Goal: Task Accomplishment & Management: Manage account settings

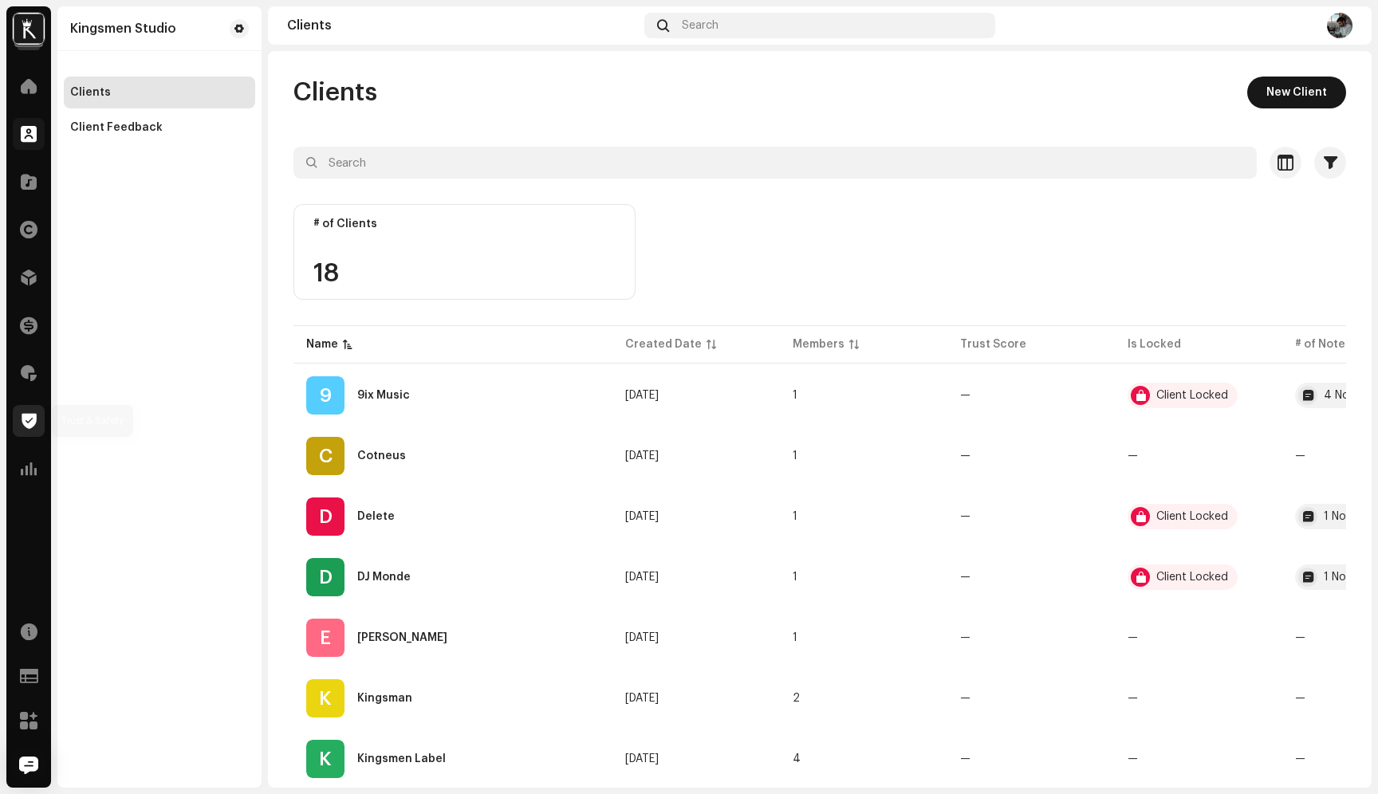
click at [38, 411] on div at bounding box center [29, 421] width 32 height 32
click at [26, 422] on span at bounding box center [29, 421] width 15 height 13
click at [31, 376] on span at bounding box center [29, 373] width 16 height 13
click at [33, 396] on div "Home Clients Catalog Rights Distribution Finance Royalties Trust & Safety Analy…" at bounding box center [28, 277] width 45 height 427
click at [26, 457] on div at bounding box center [29, 469] width 32 height 32
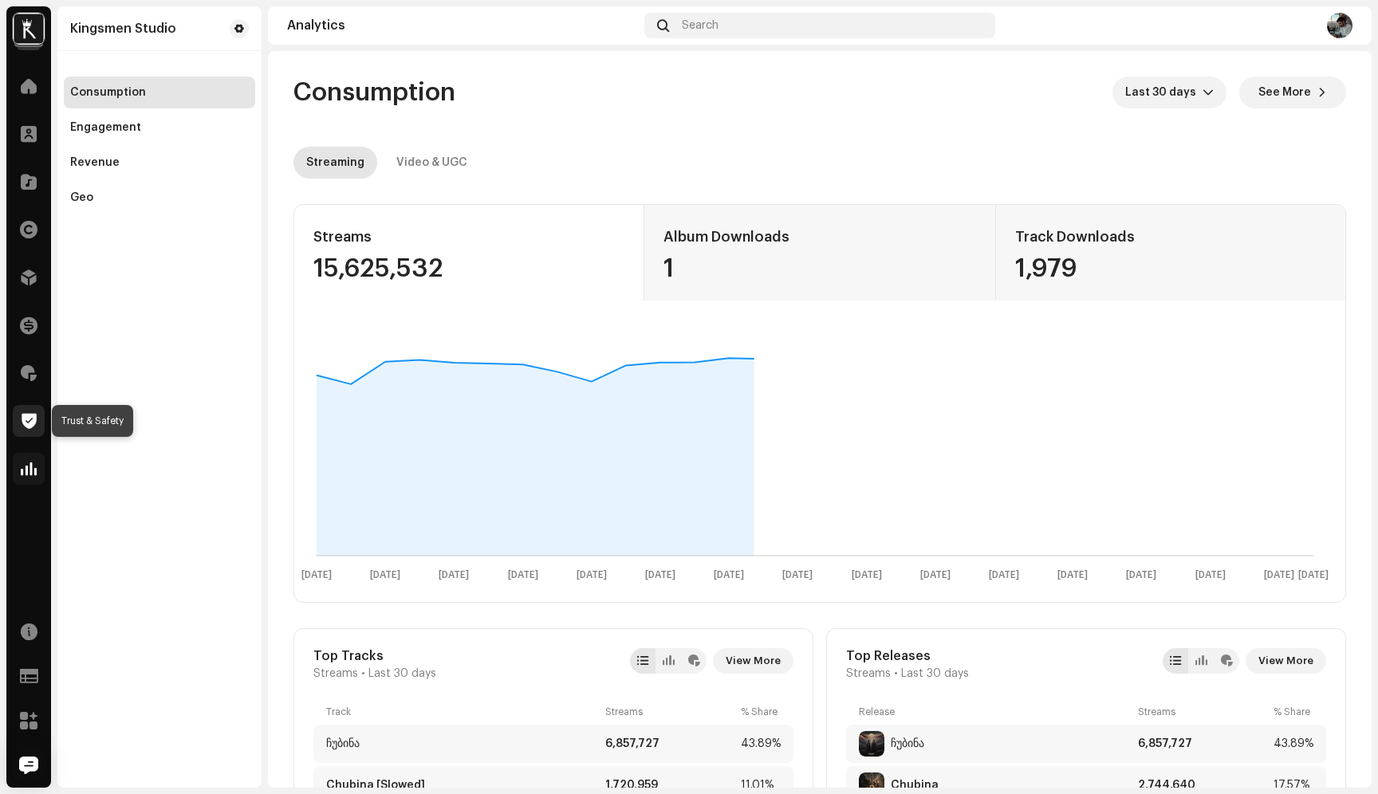
click at [23, 418] on span at bounding box center [29, 421] width 15 height 13
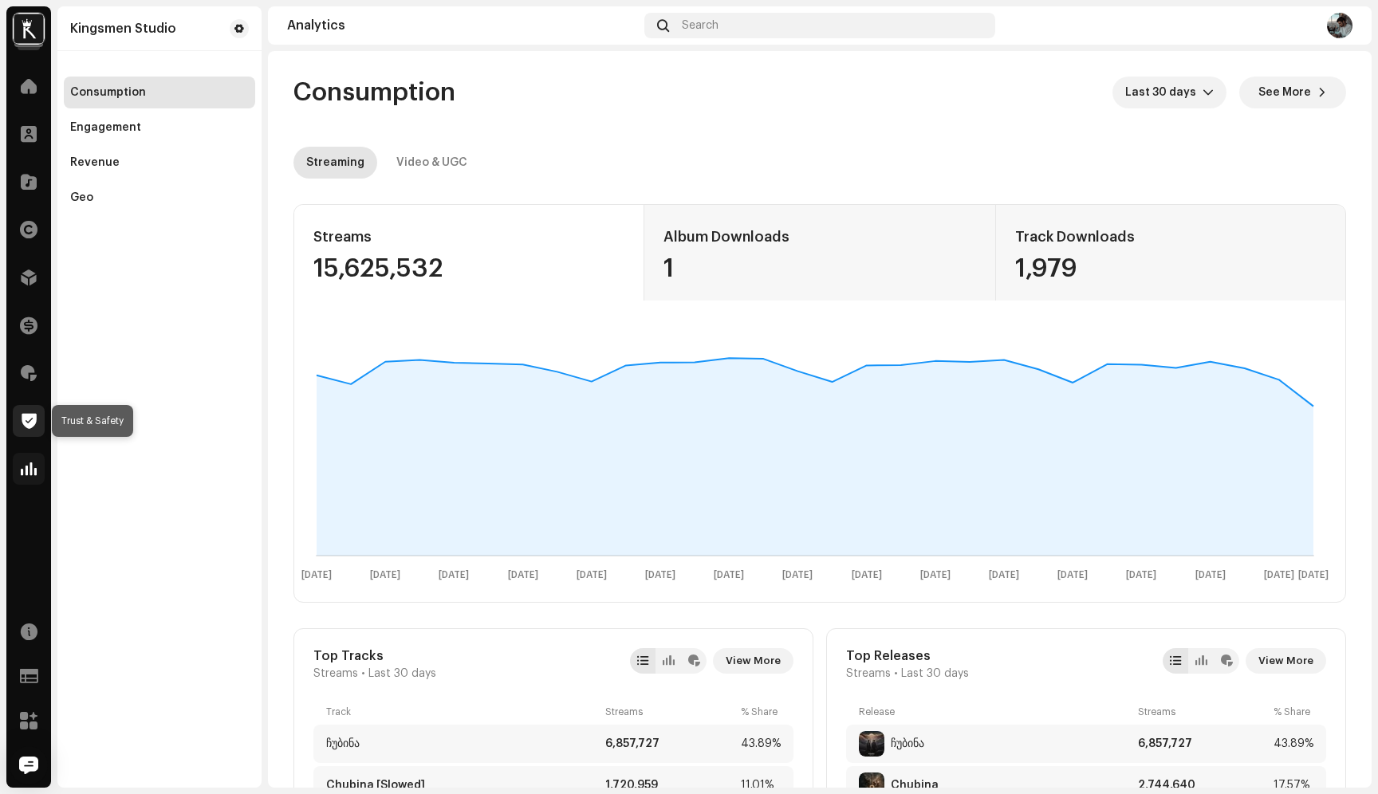
click at [29, 420] on span at bounding box center [29, 421] width 15 height 13
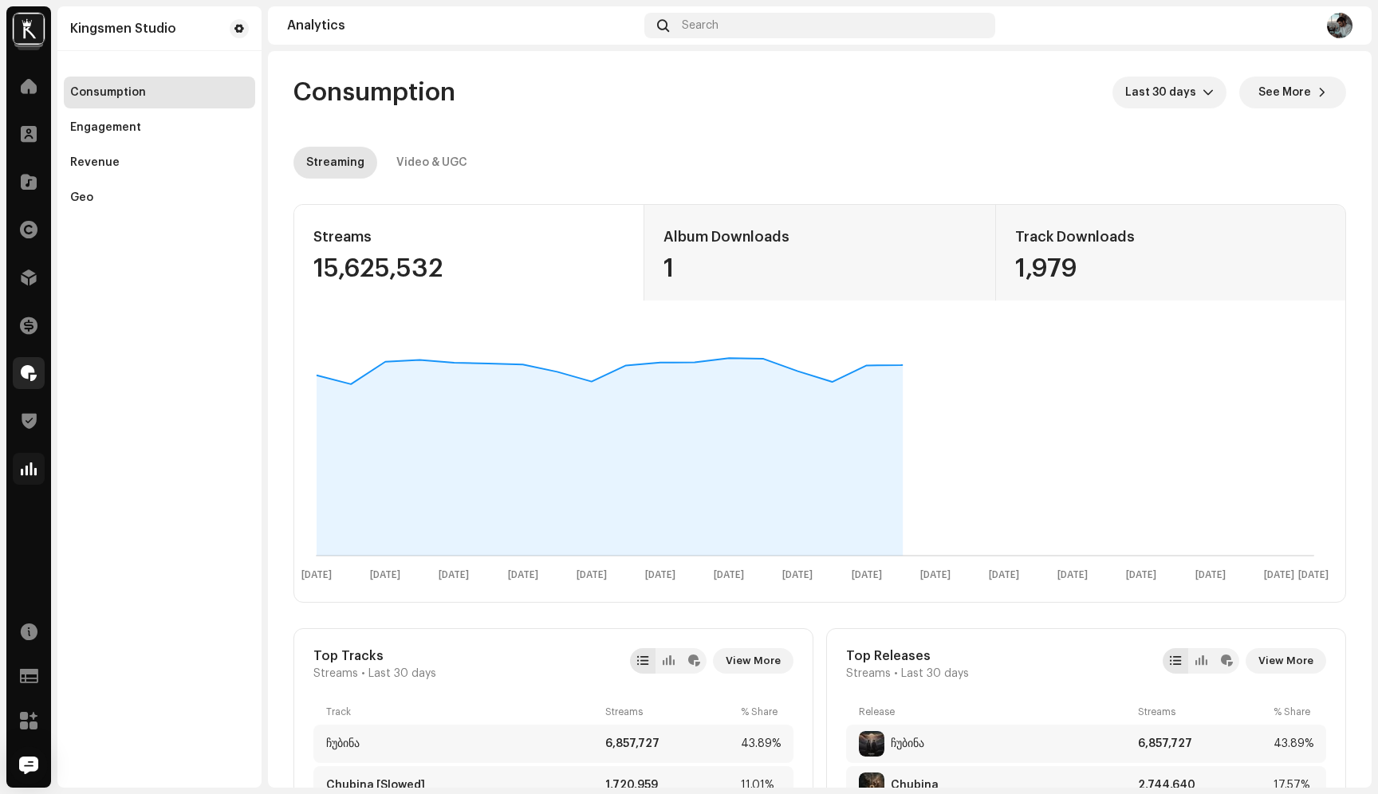
click at [26, 375] on span at bounding box center [29, 373] width 16 height 13
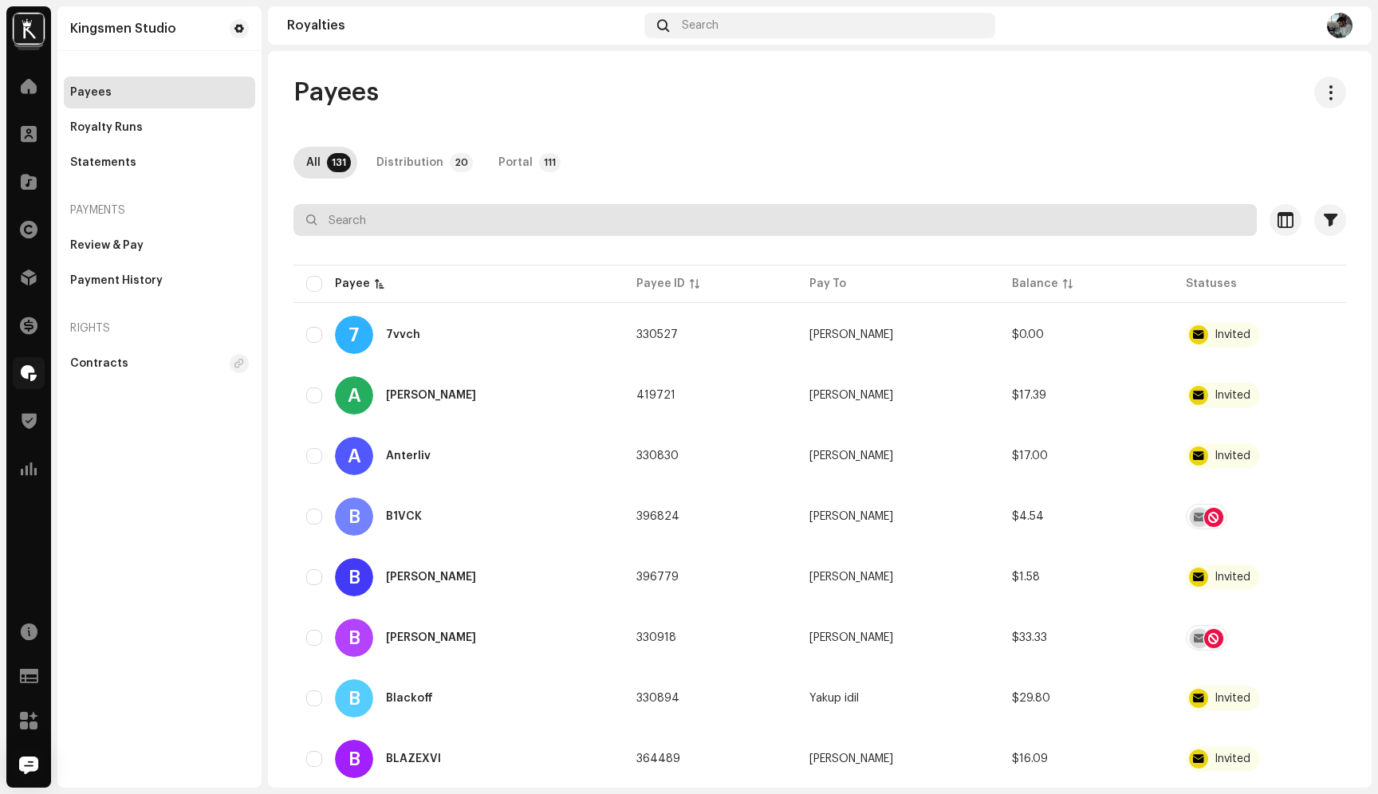
click at [352, 226] on input "text" at bounding box center [774, 220] width 963 height 32
click at [352, 226] on input "d" at bounding box center [774, 220] width 963 height 32
type input "dsa"
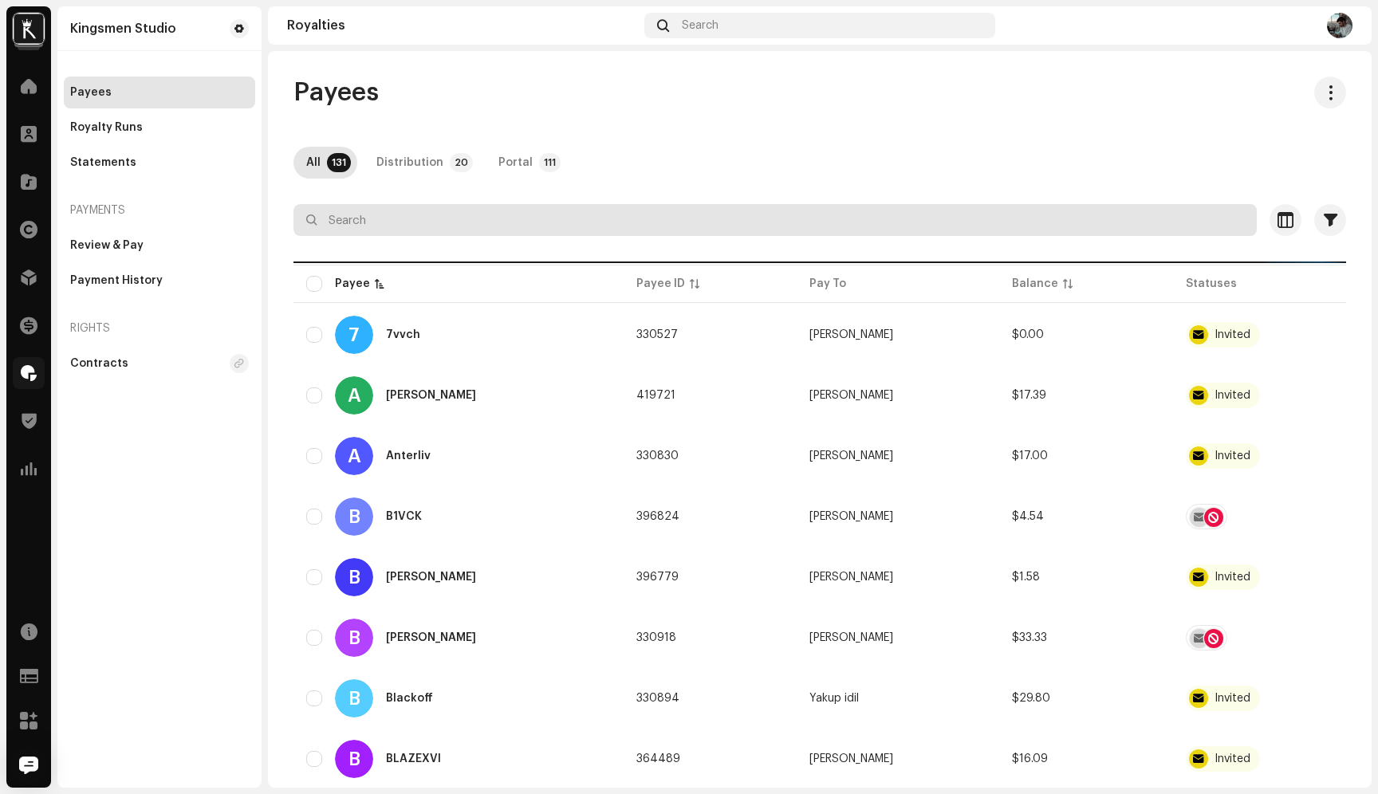
type input "a"
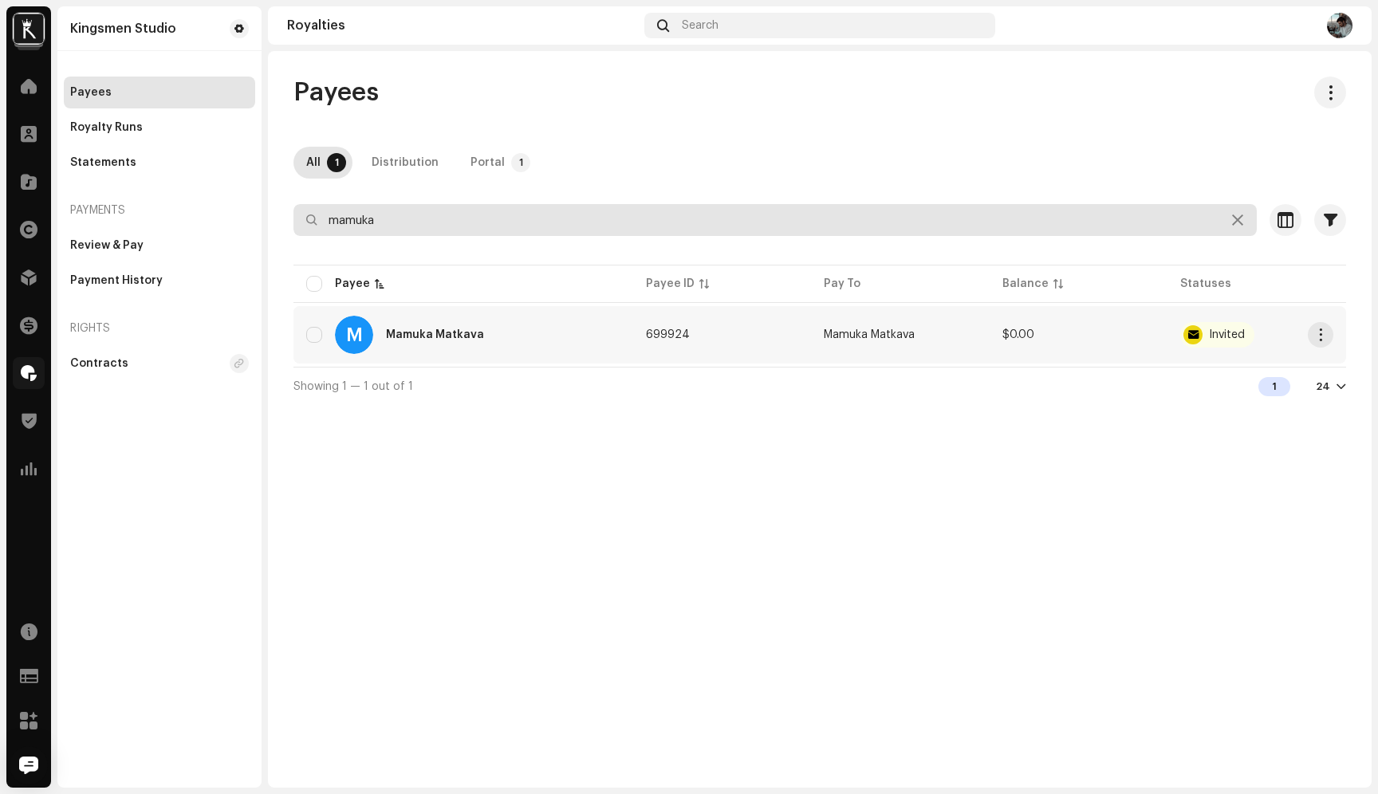
type input "mamuka"
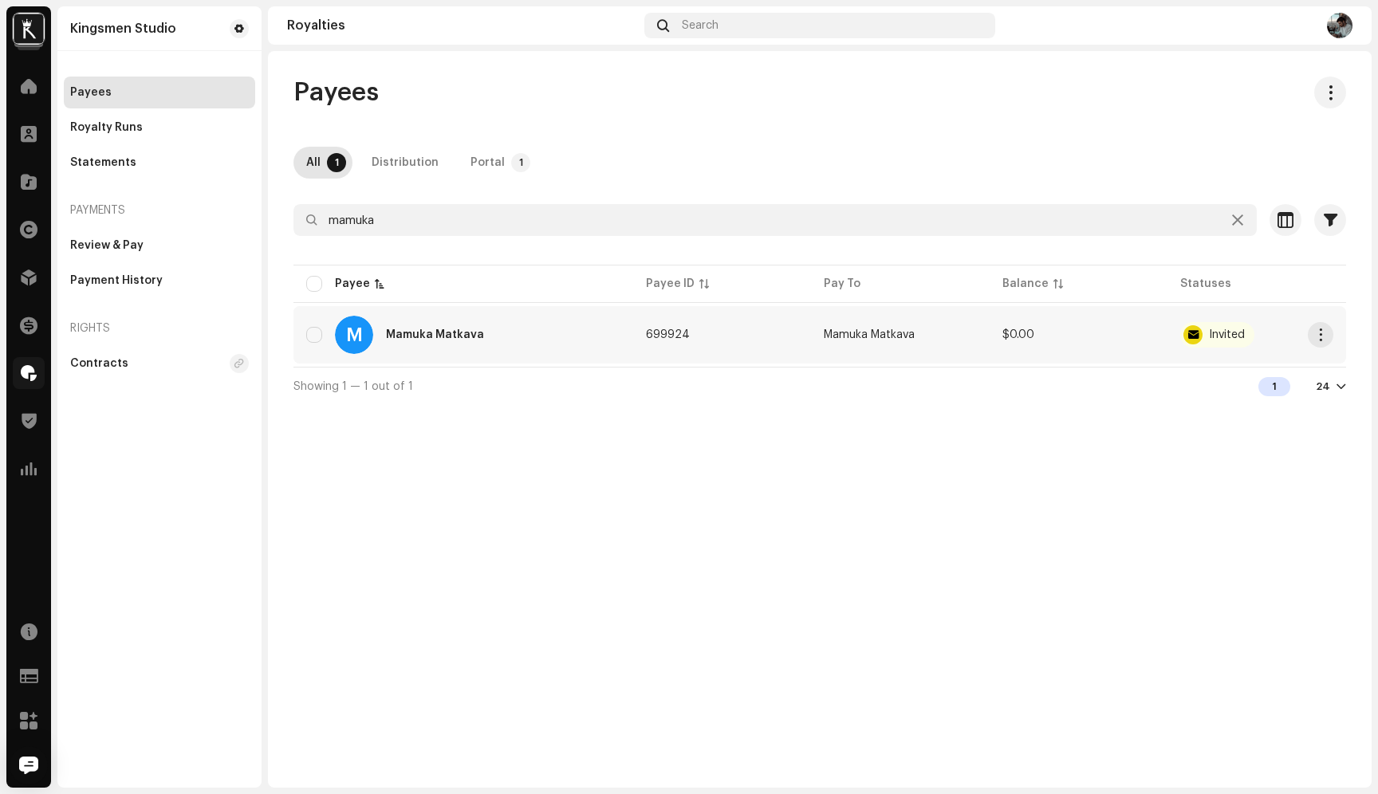
click at [434, 329] on div "Mamuka Matkava" at bounding box center [435, 334] width 98 height 11
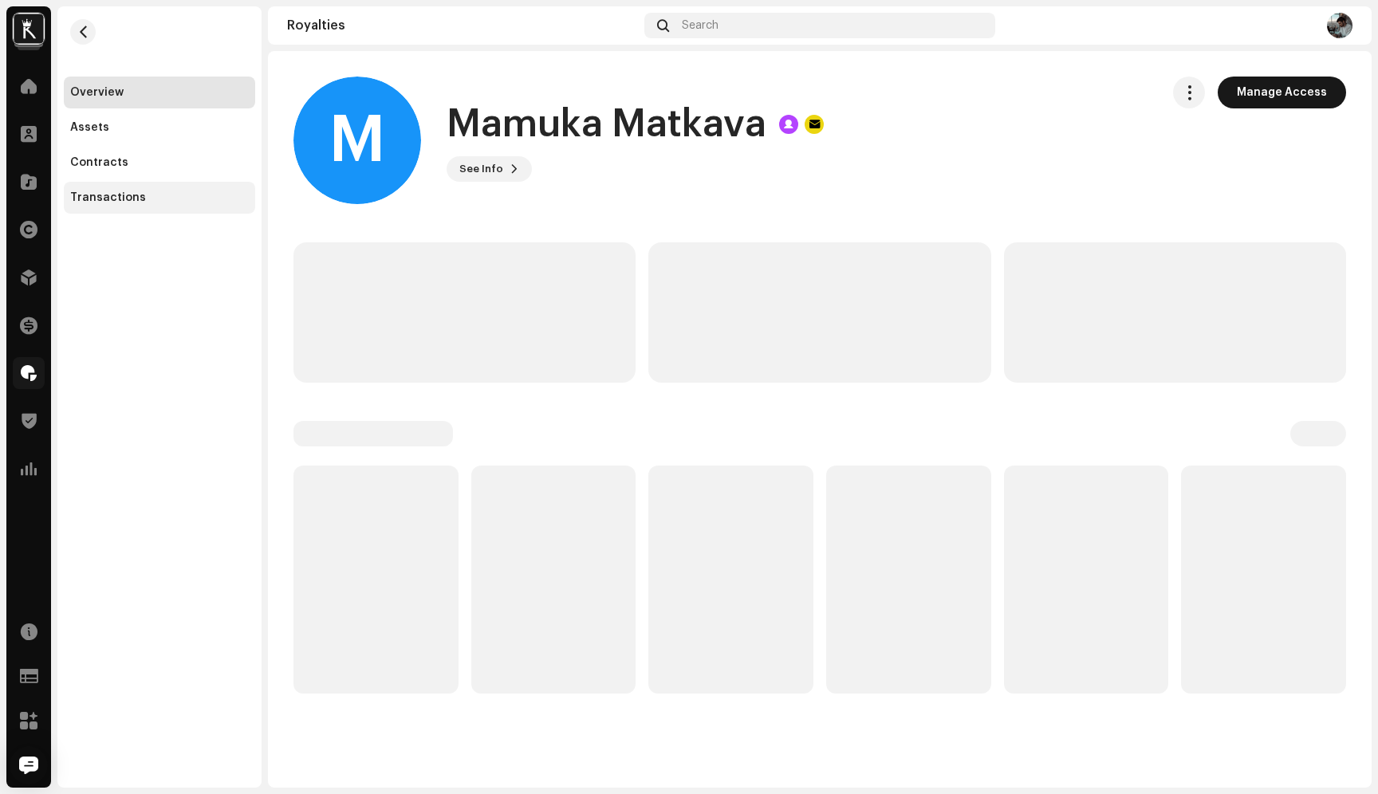
click at [122, 206] on div "Transactions" at bounding box center [159, 198] width 191 height 32
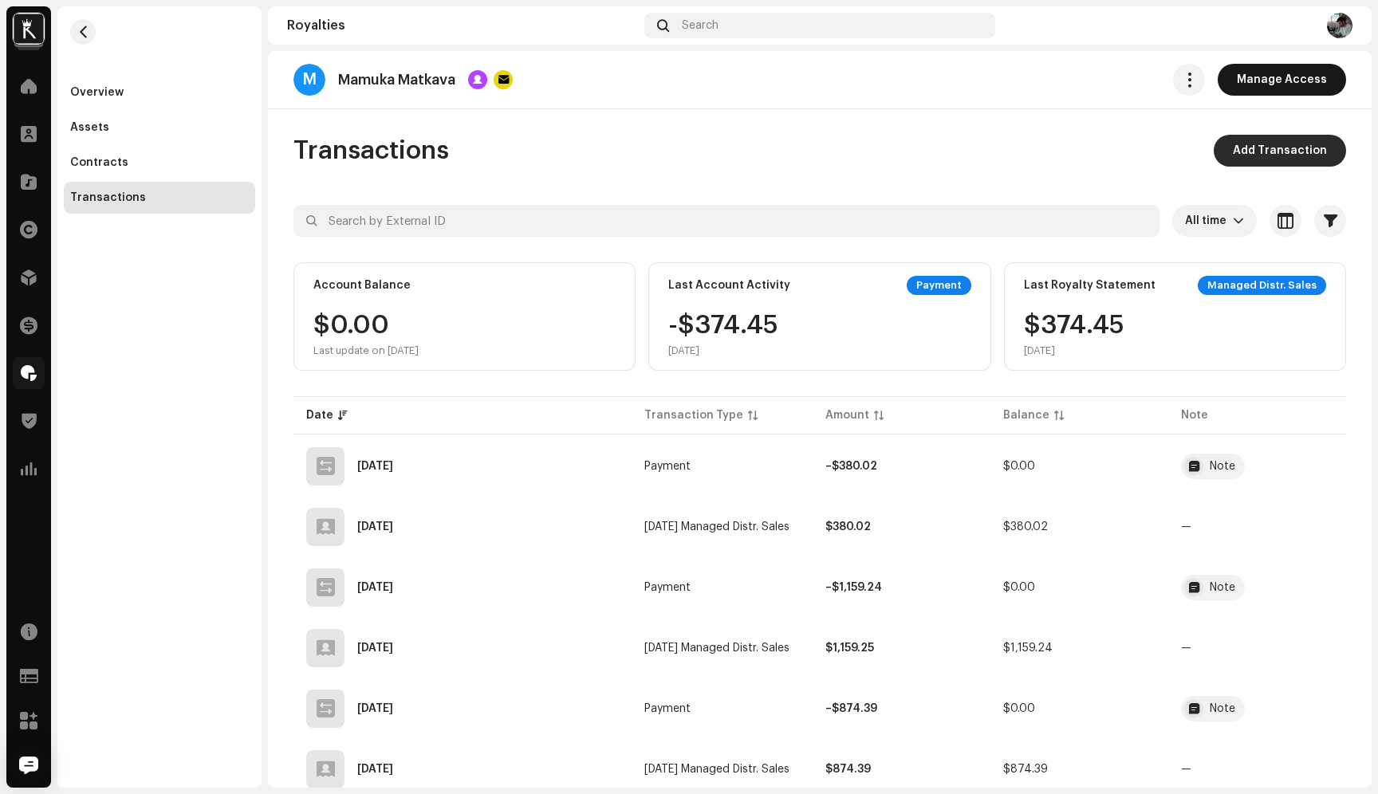
click at [1253, 144] on span "Add Transaction" at bounding box center [1279, 151] width 94 height 32
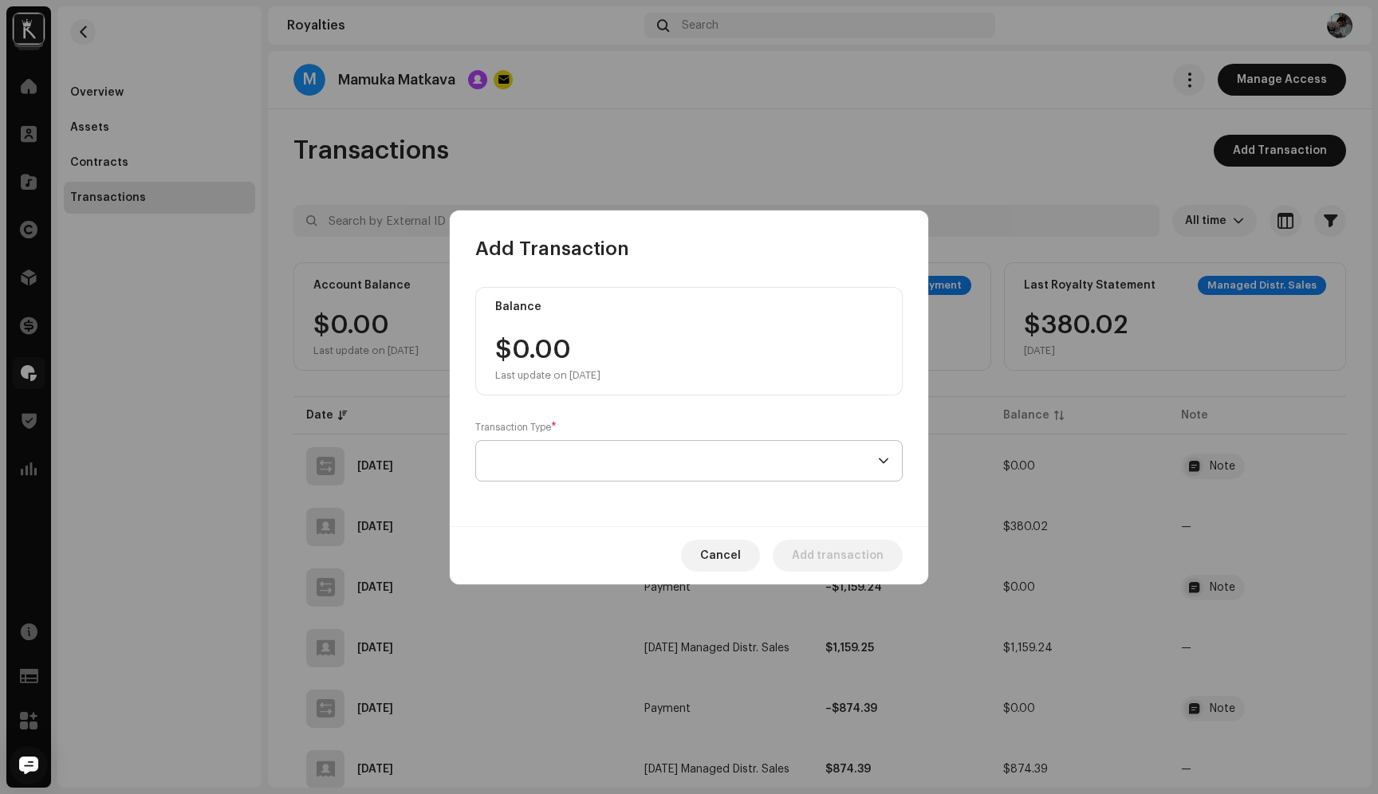
click at [540, 448] on span at bounding box center [683, 461] width 389 height 40
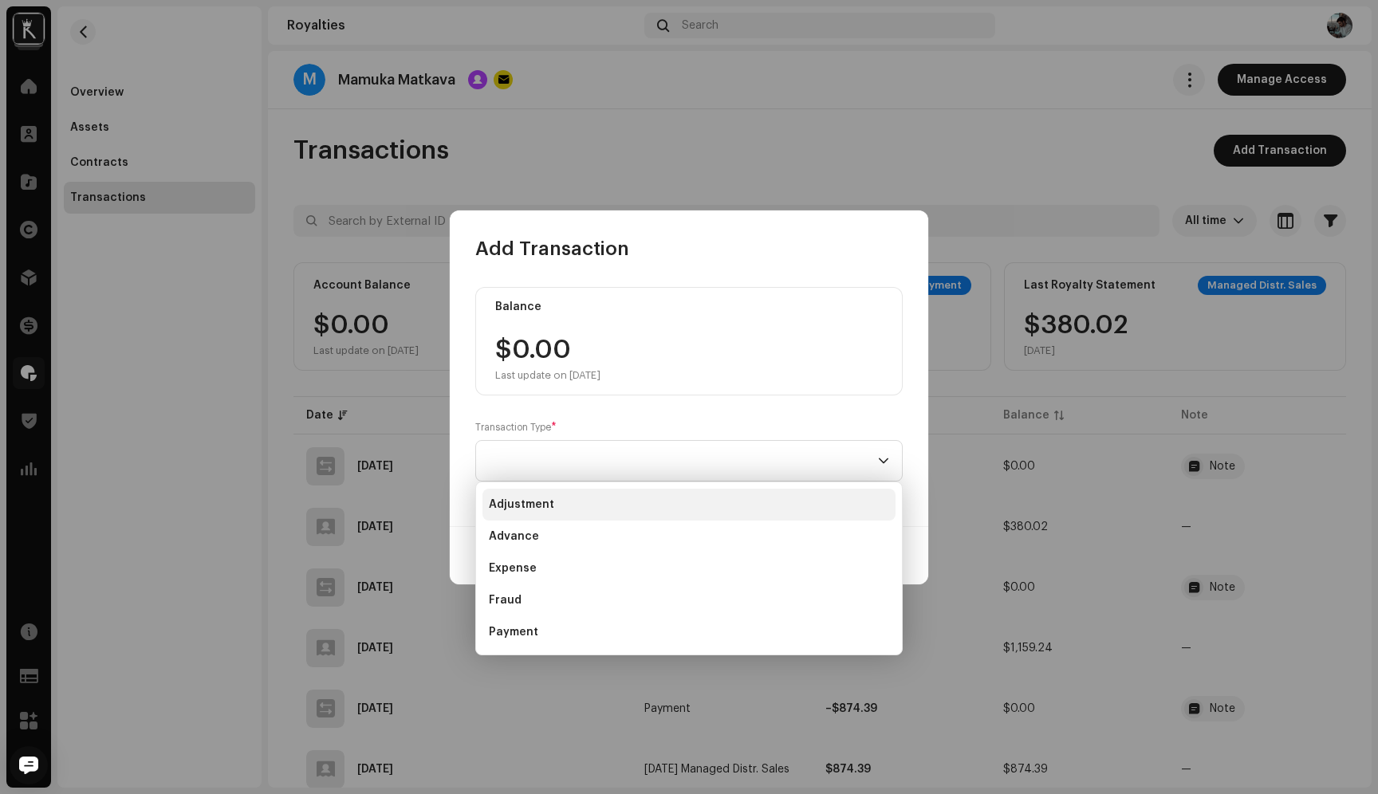
click at [550, 505] on li "Adjustment" at bounding box center [688, 505] width 413 height 32
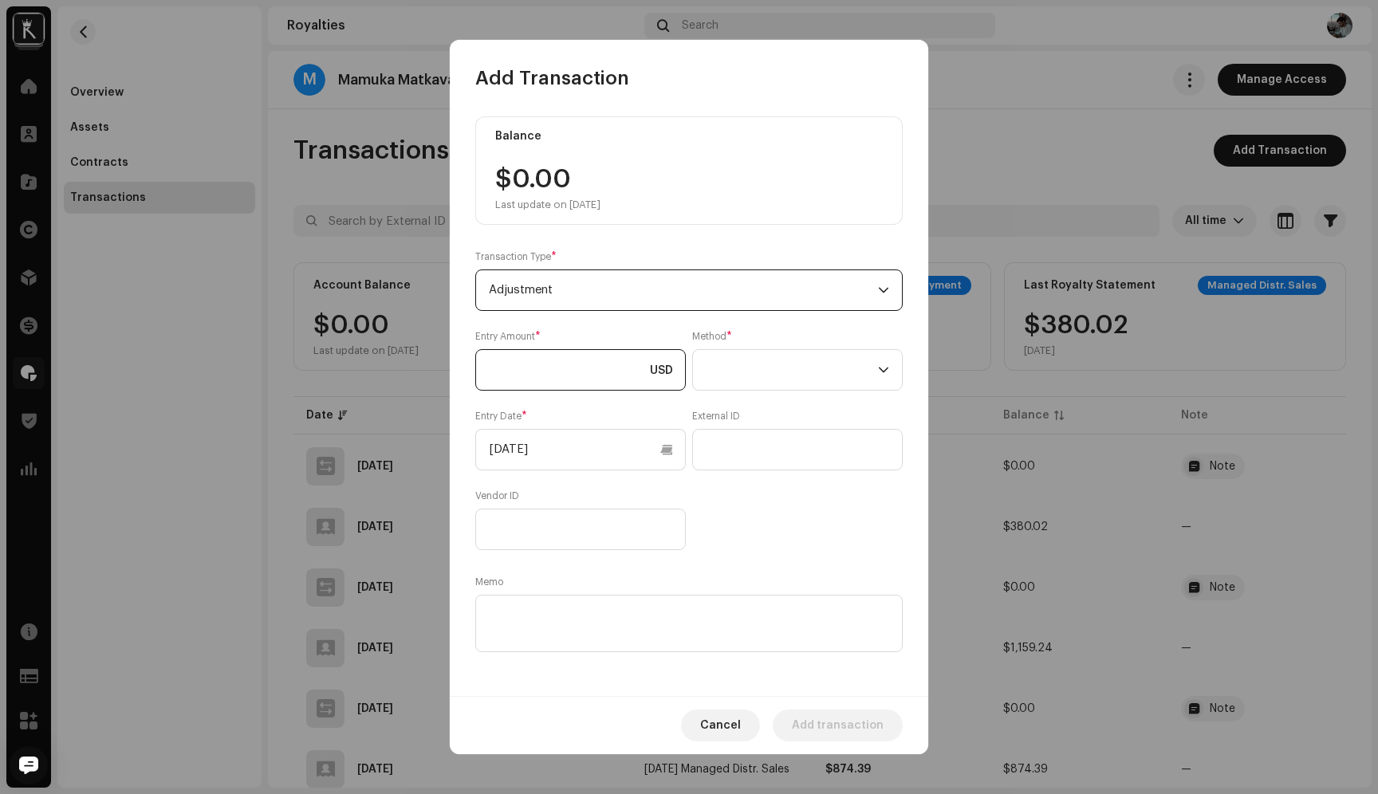
click at [559, 387] on input at bounding box center [580, 369] width 210 height 41
type input "525.00"
click at [748, 391] on p-select at bounding box center [797, 369] width 210 height 41
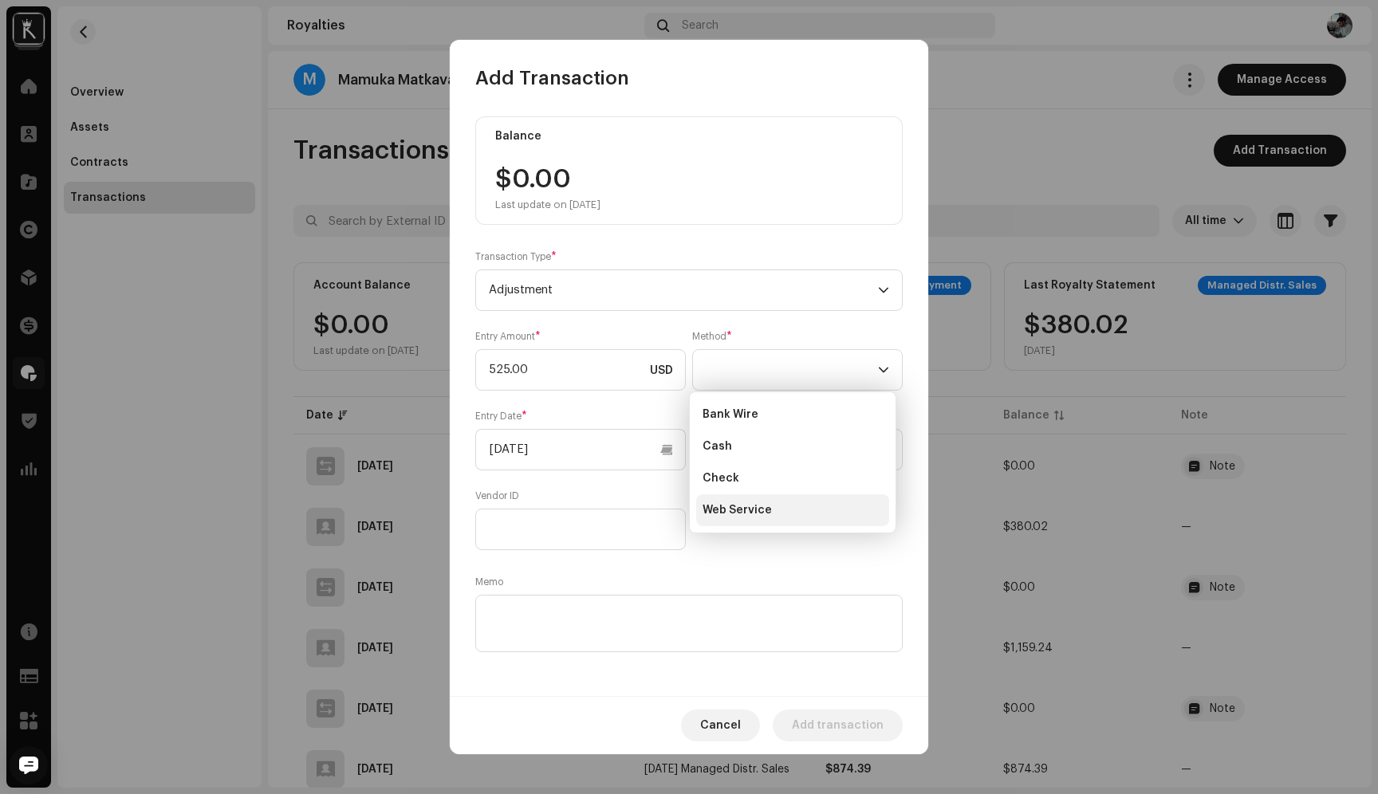
click at [759, 505] on span "Web Service" at bounding box center [736, 510] width 69 height 16
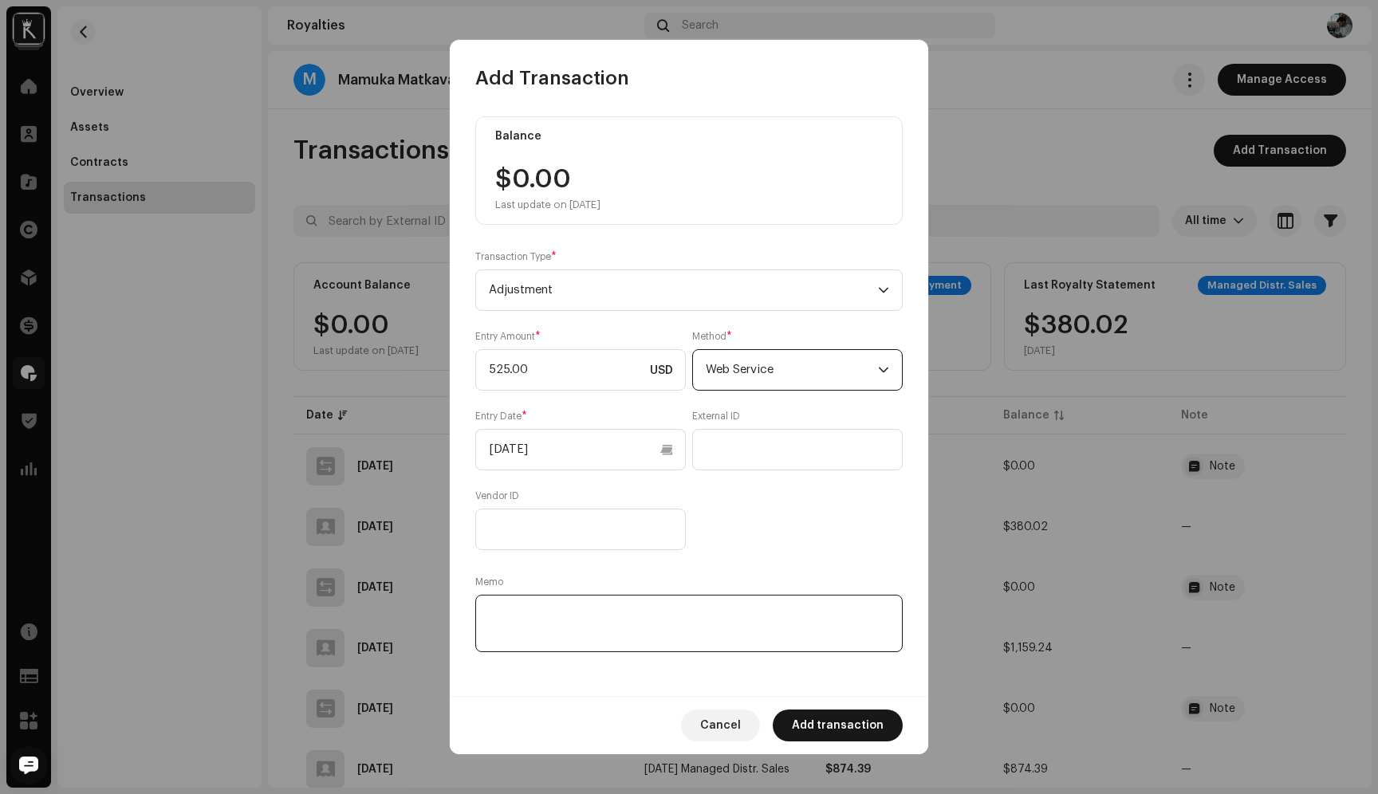
click at [555, 612] on textarea at bounding box center [688, 623] width 427 height 57
type textarea "Advance"
click at [841, 729] on span "Add transaction" at bounding box center [838, 725] width 92 height 32
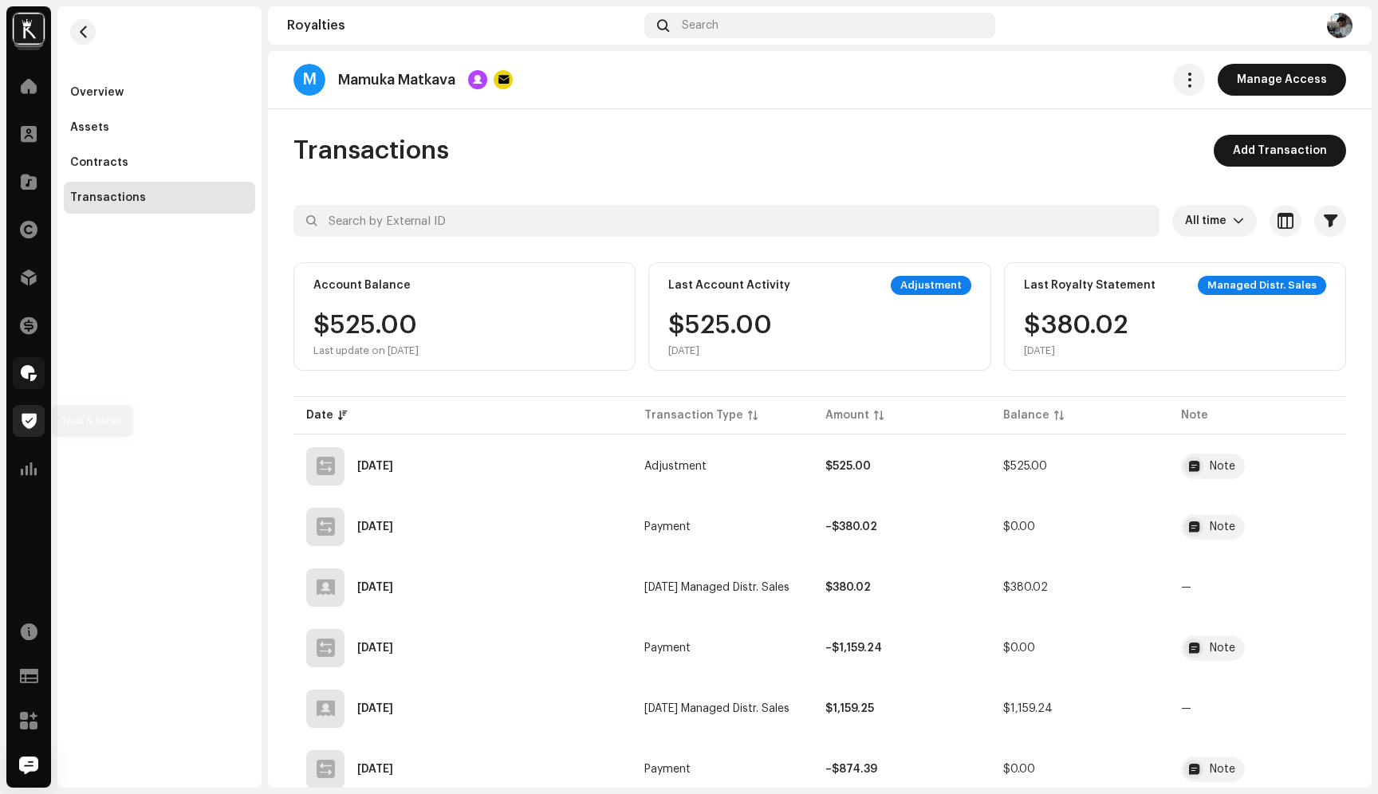
click at [23, 417] on span at bounding box center [29, 421] width 15 height 13
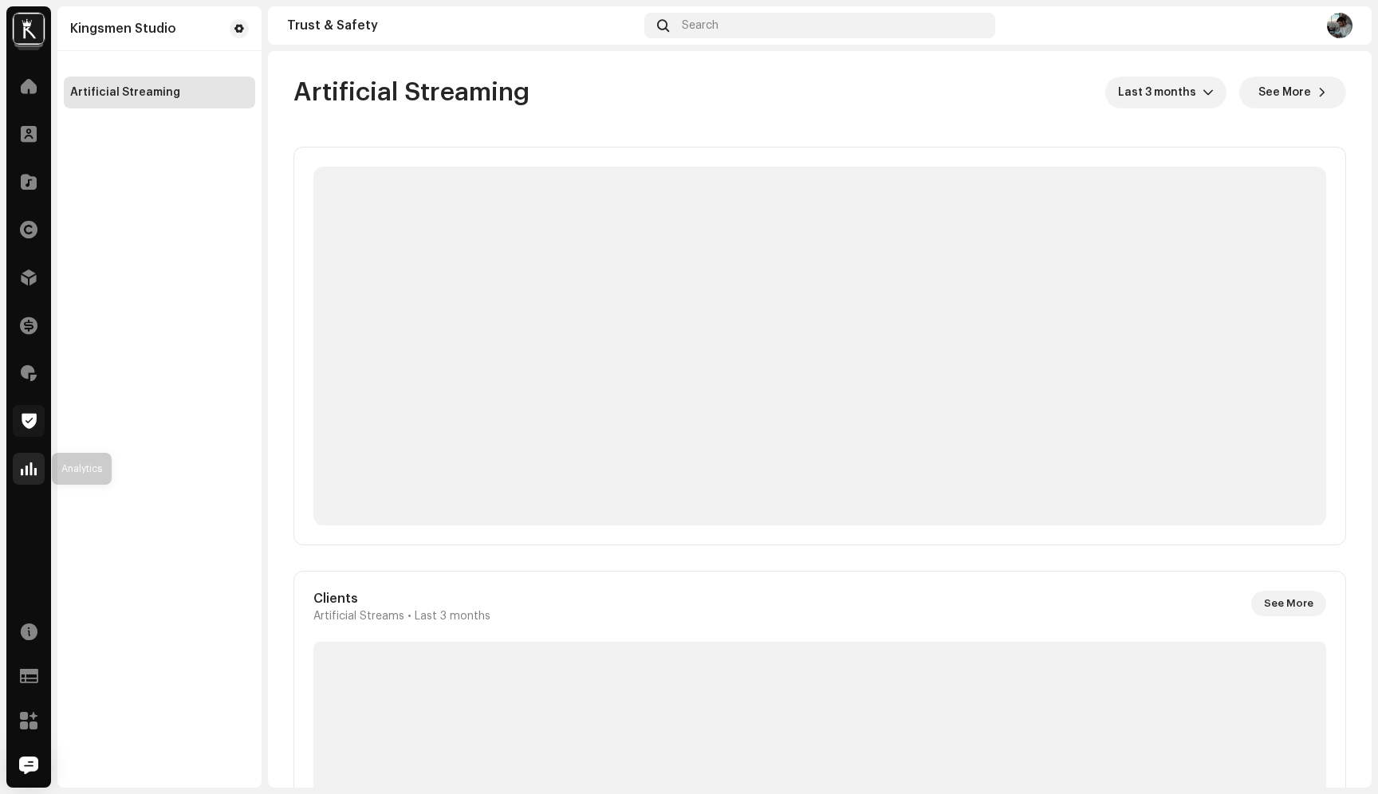
click at [29, 464] on span at bounding box center [29, 468] width 16 height 13
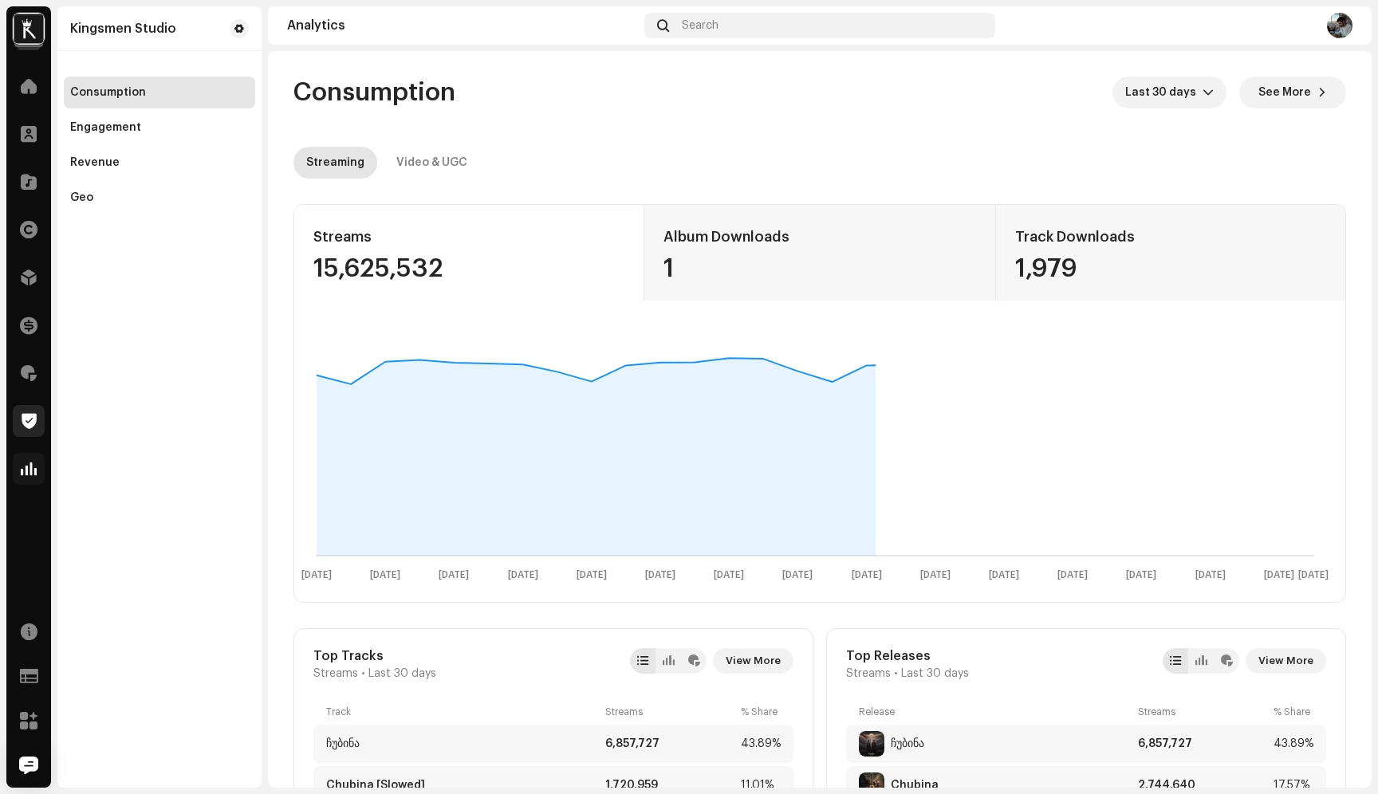
click at [18, 436] on div at bounding box center [29, 421] width 32 height 32
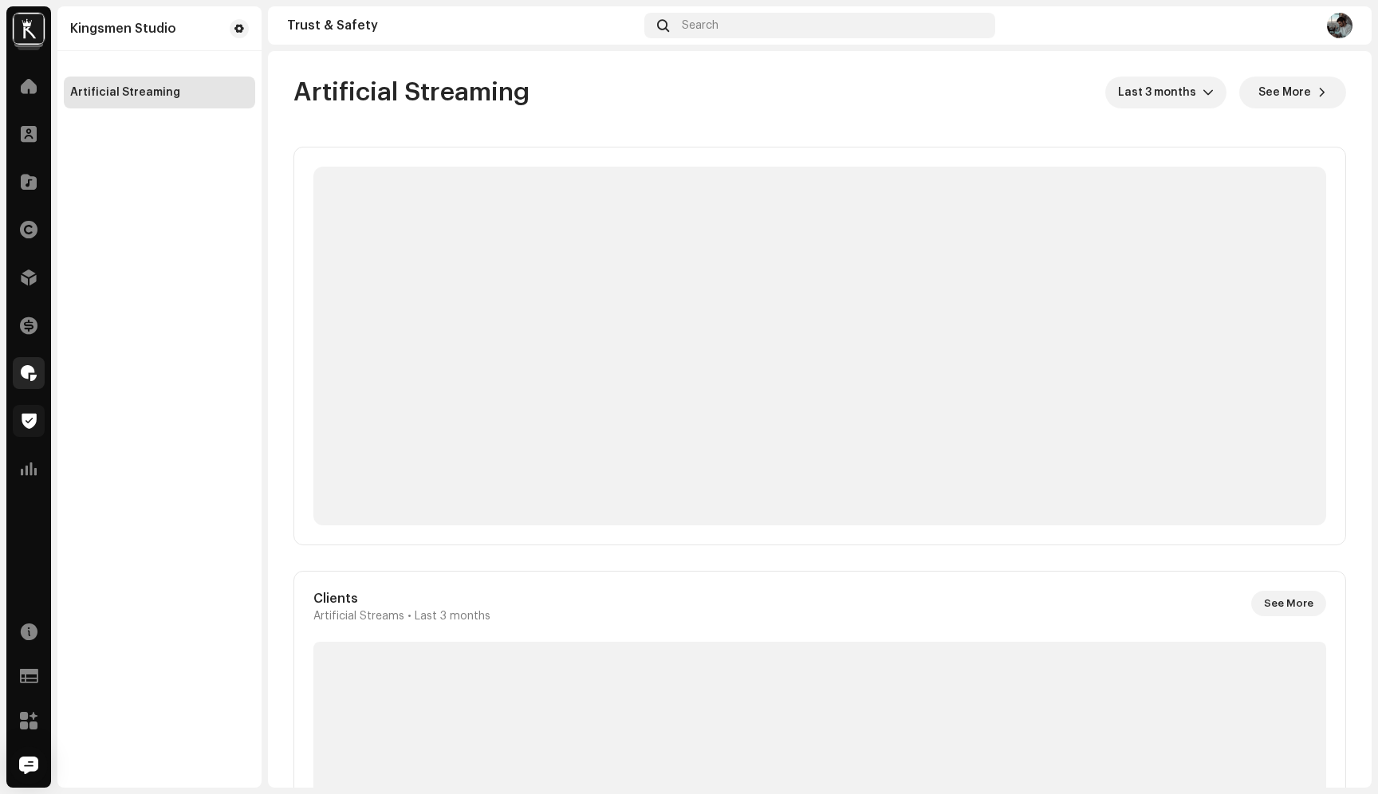
click at [30, 387] on div at bounding box center [29, 373] width 32 height 32
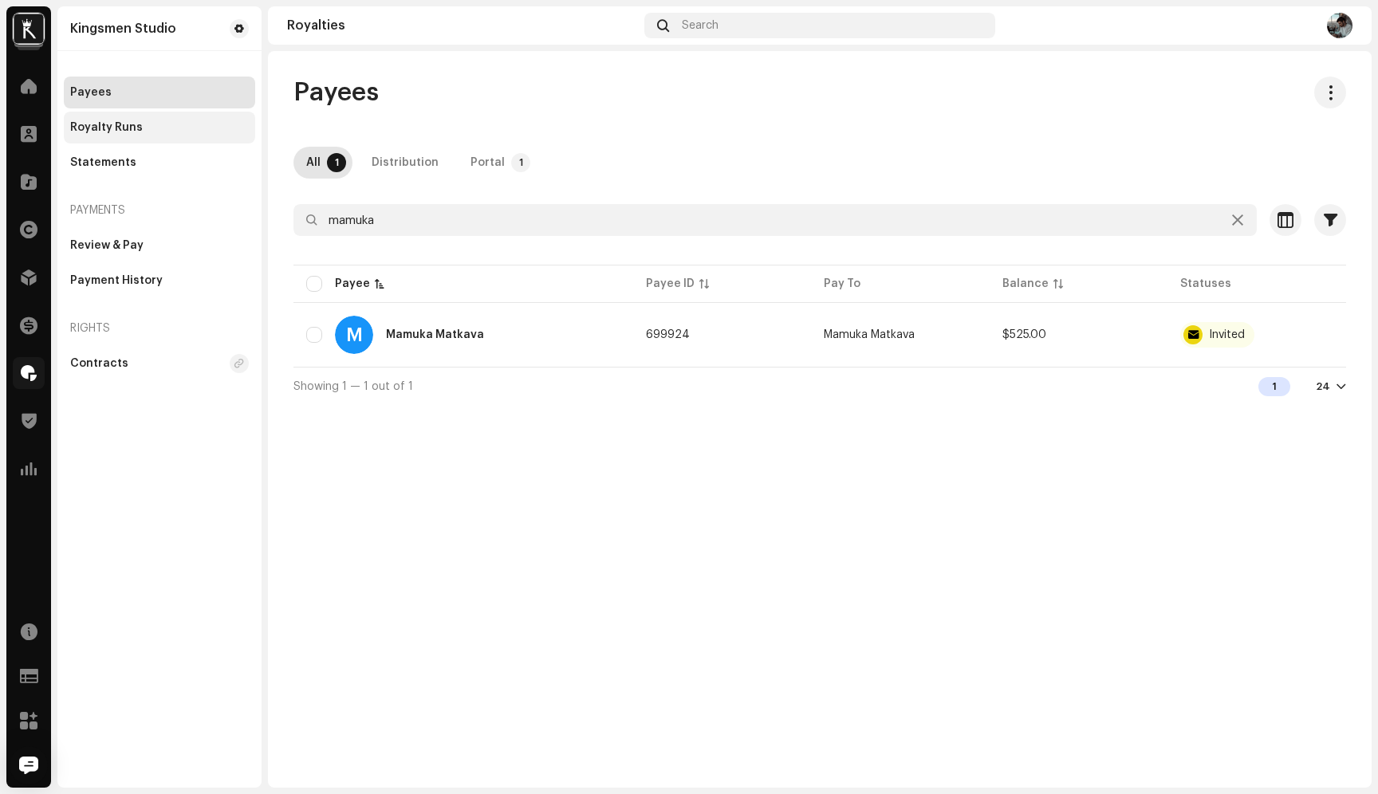
click at [173, 132] on div "Royalty Runs" at bounding box center [159, 127] width 179 height 13
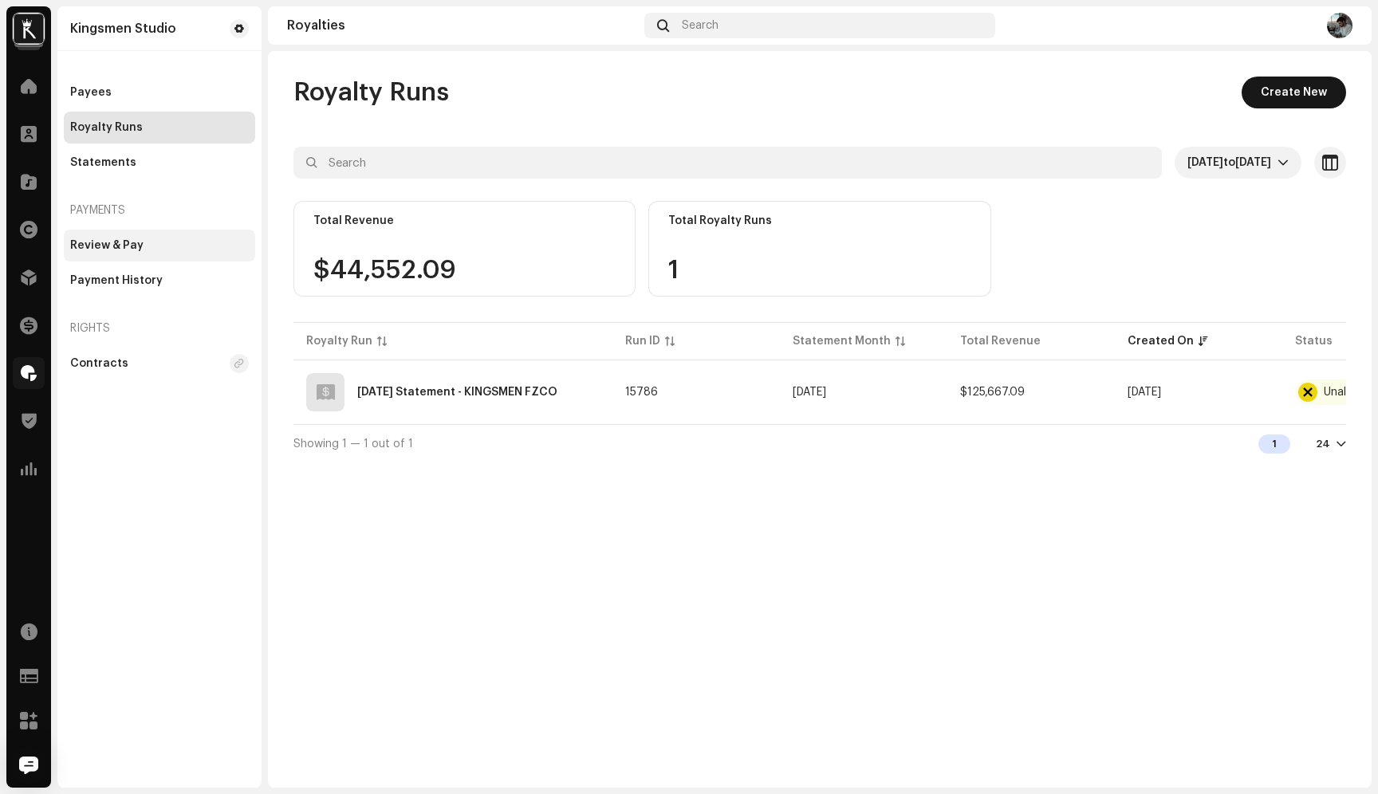
click at [174, 253] on div "Review & Pay" at bounding box center [159, 246] width 191 height 32
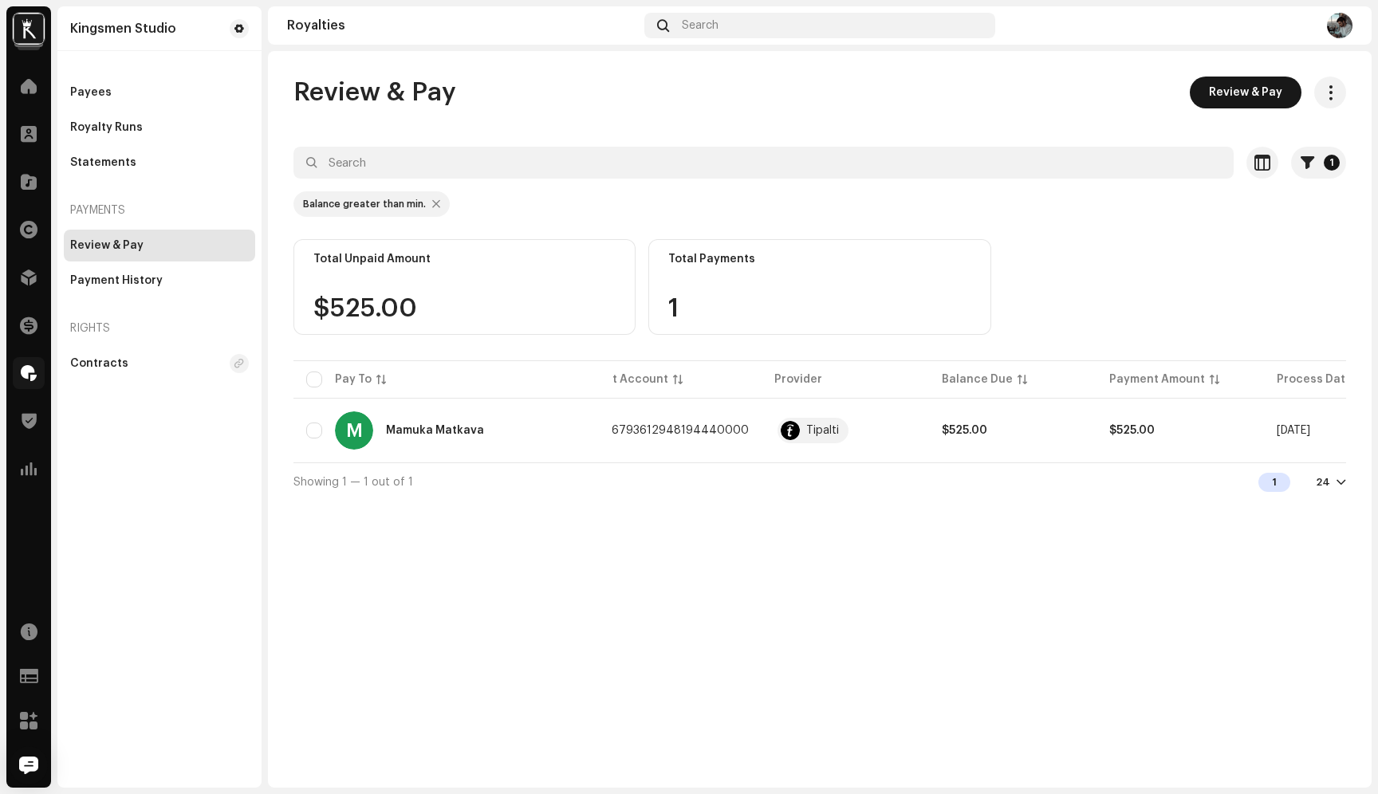
scroll to position [0, 130]
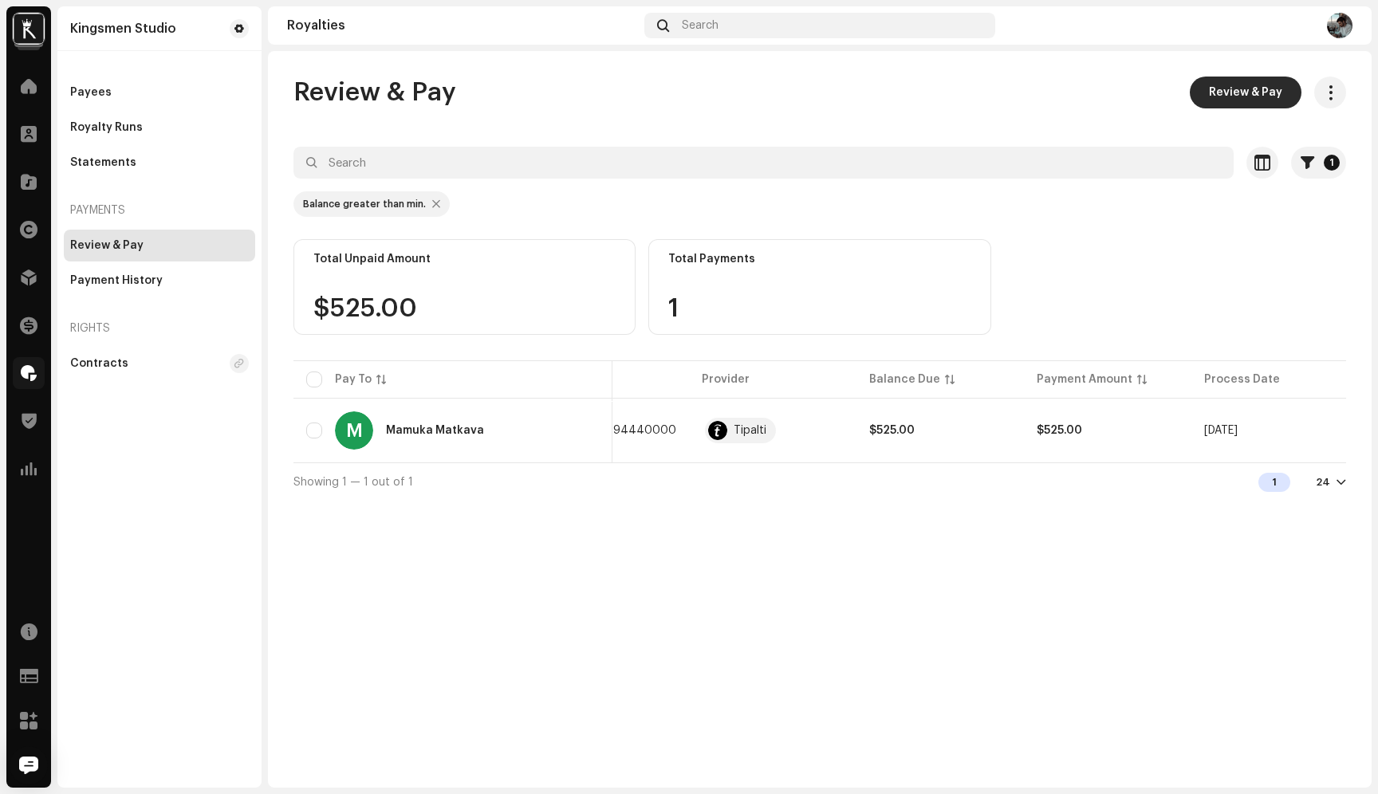
click at [1252, 84] on span "Review & Pay" at bounding box center [1245, 93] width 73 height 32
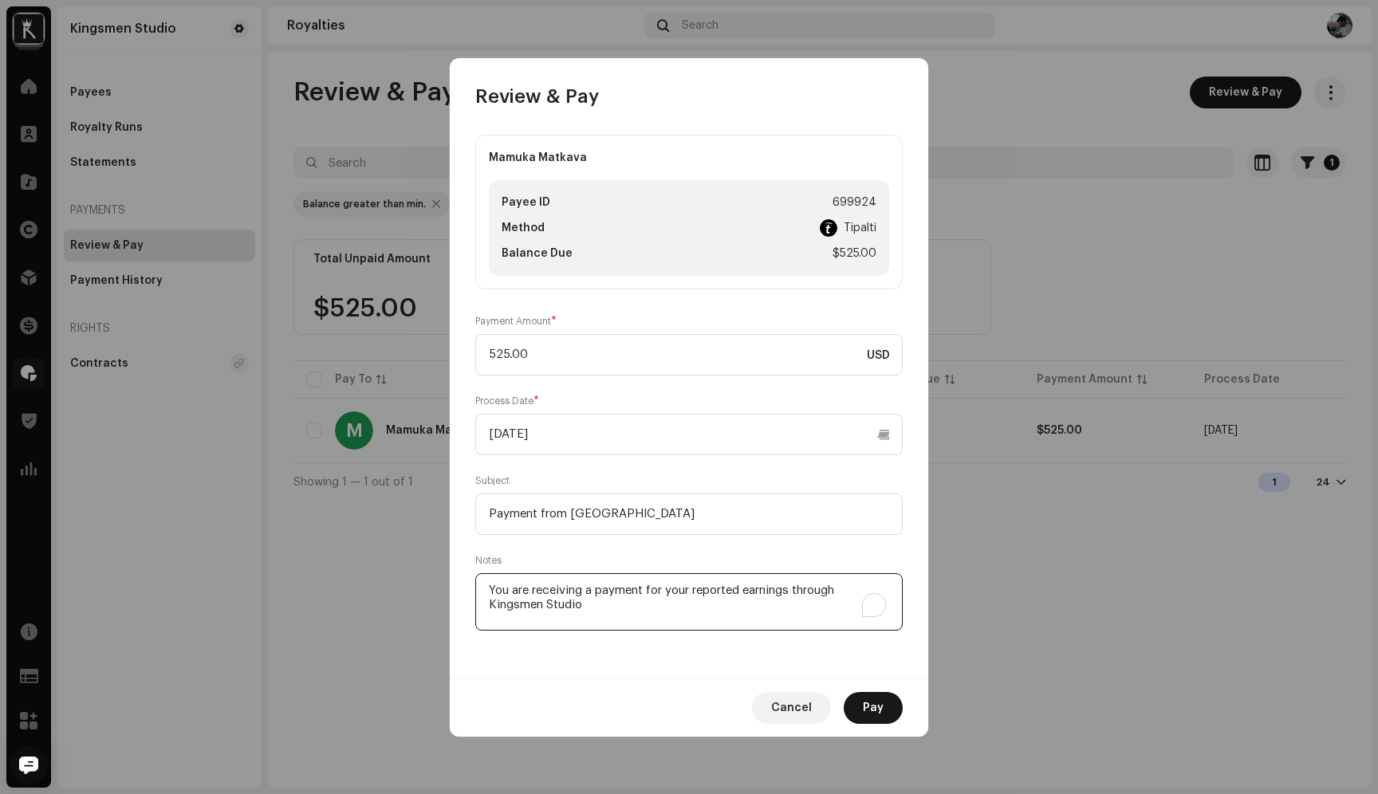
drag, startPoint x: 600, startPoint y: 592, endPoint x: 646, endPoint y: 587, distance: 45.8
click at [646, 587] on textarea "To enrich screen reader interactions, please activate Accessibility in Grammarl…" at bounding box center [688, 601] width 427 height 57
drag, startPoint x: 650, startPoint y: 589, endPoint x: 842, endPoint y: 585, distance: 192.2
click at [842, 585] on textarea "To enrich screen reader interactions, please activate Accessibility in Grammarl…" at bounding box center [688, 601] width 427 height 57
paste textarea "royalties from [GEOGRAPHIC_DATA]"
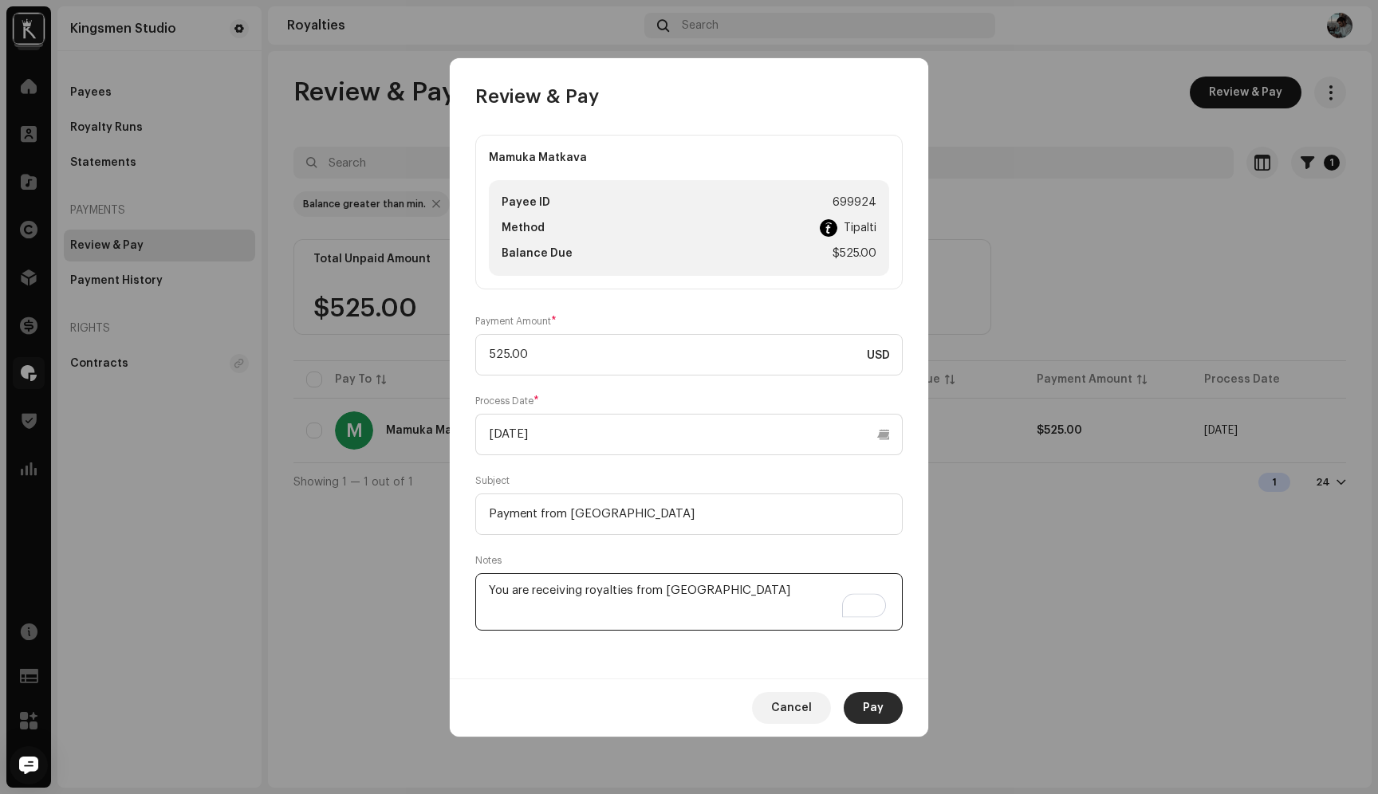
type textarea "You are receiving royalties from [GEOGRAPHIC_DATA]"
click at [863, 700] on span "Pay" at bounding box center [873, 708] width 21 height 32
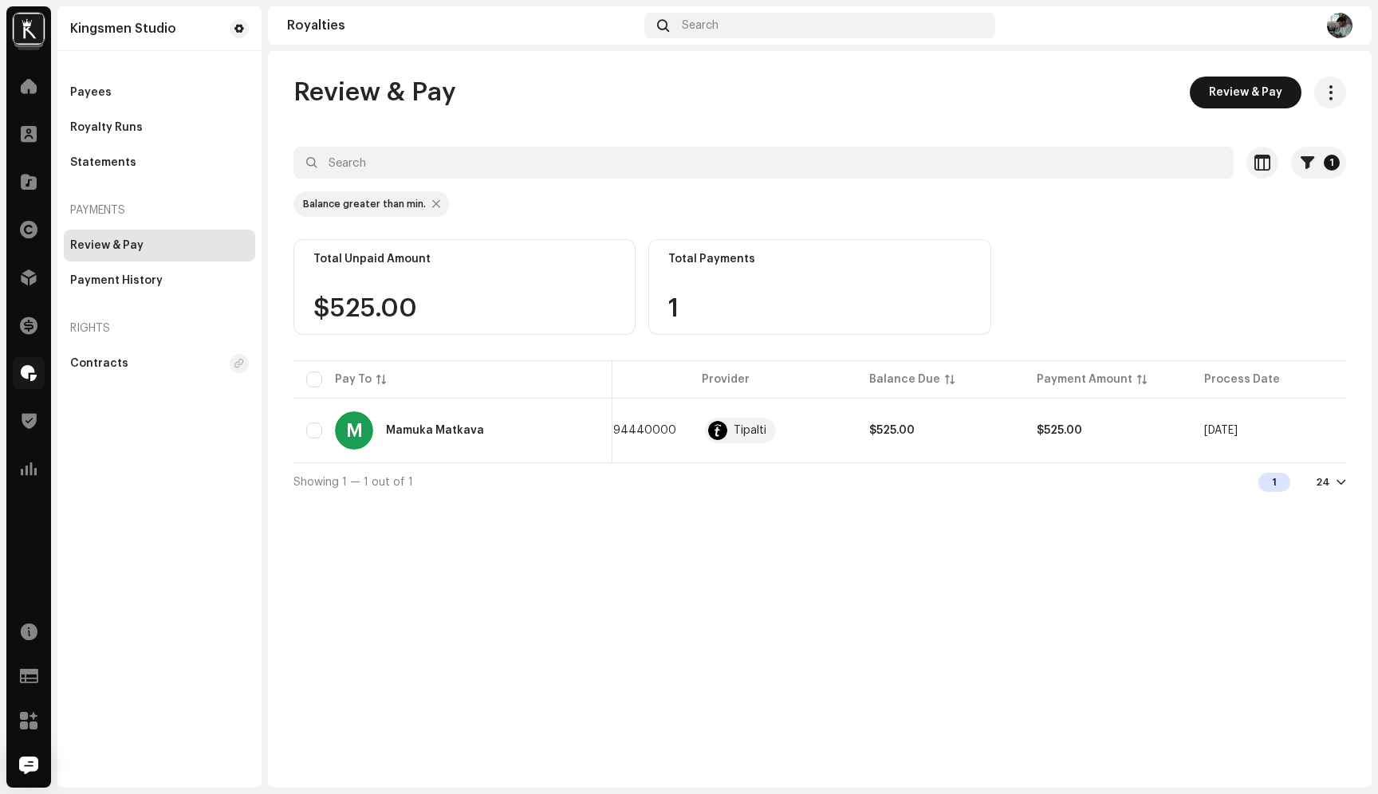
scroll to position [0, 104]
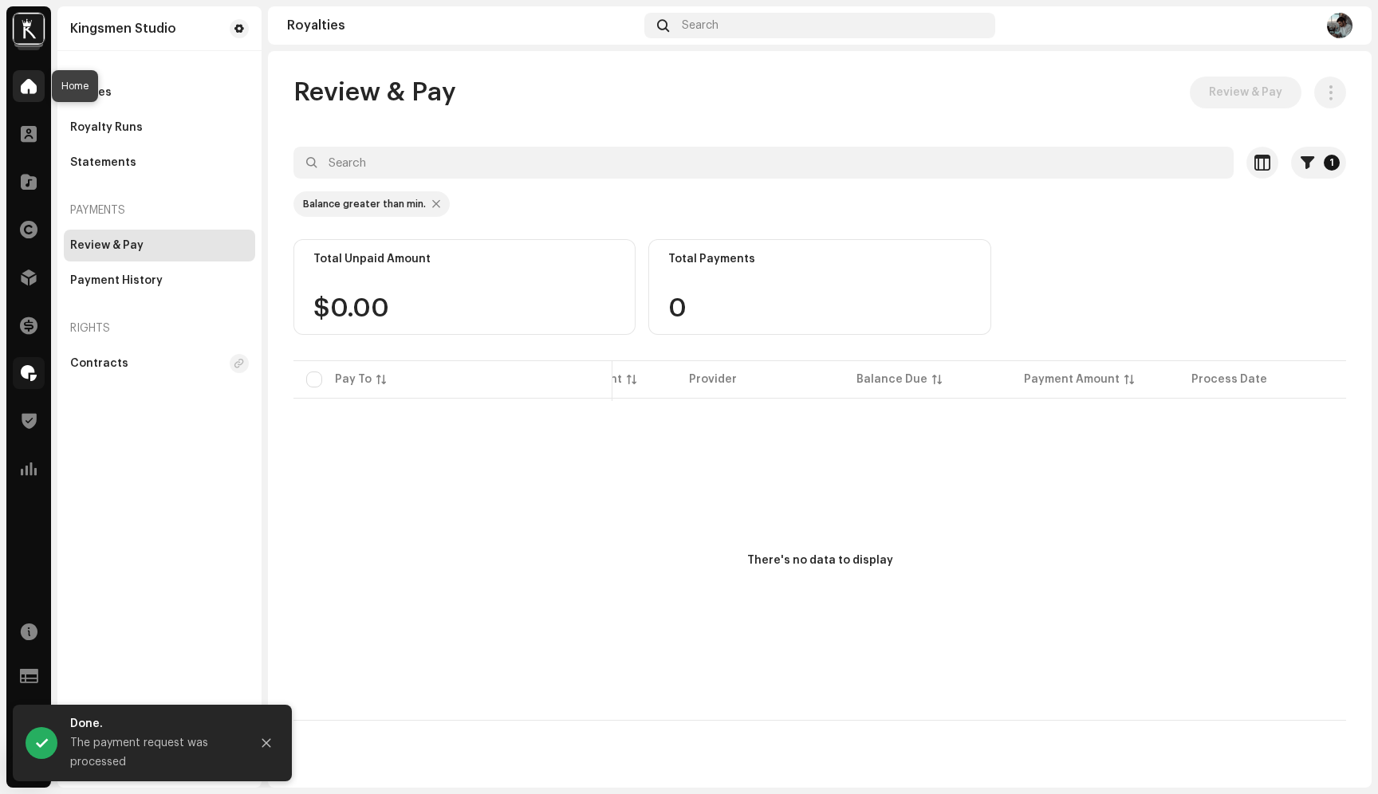
click at [23, 84] on span at bounding box center [29, 86] width 16 height 13
